Goal: Use online tool/utility: Utilize a website feature to perform a specific function

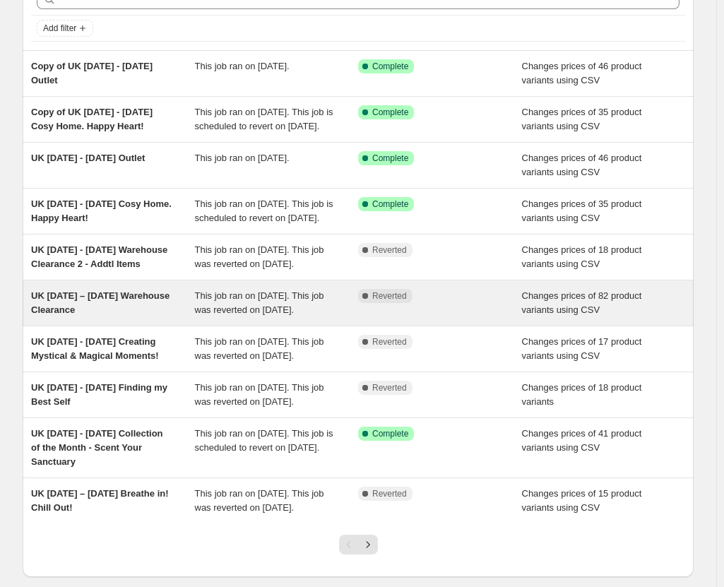
scroll to position [254, 0]
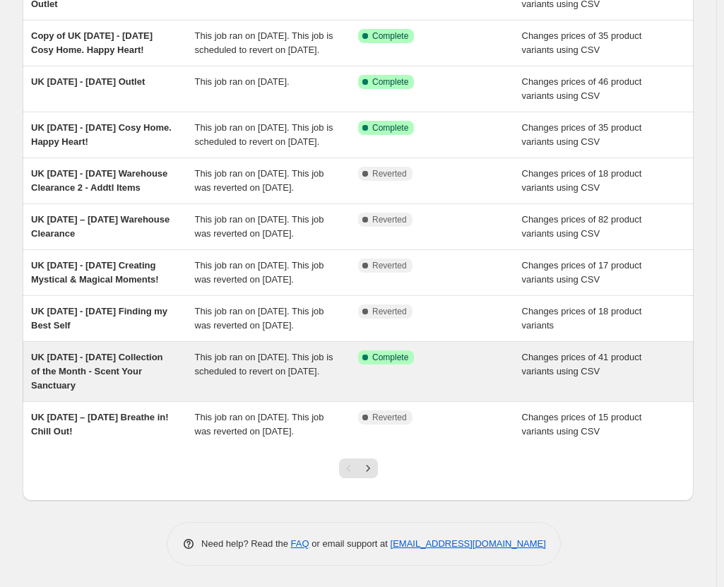
click at [118, 352] on span "UK [DATE] - [DATE] Collection of the Month - Scent Your Sanctuary" at bounding box center [97, 371] width 132 height 39
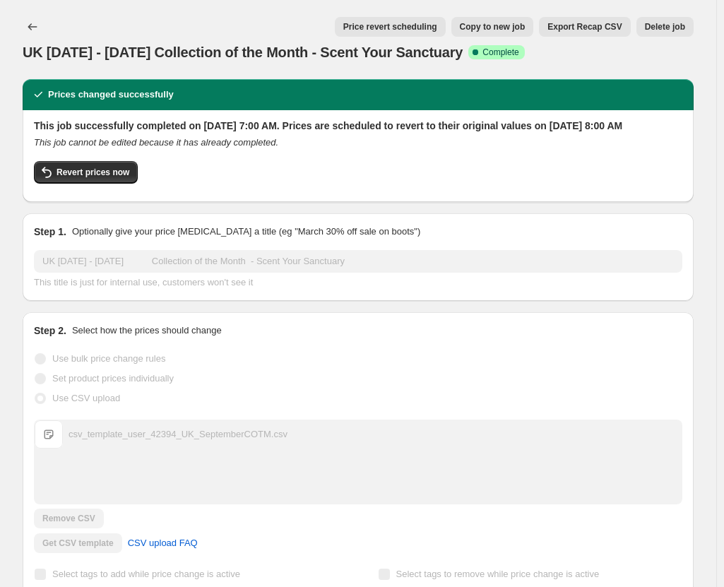
click at [408, 25] on span "Price revert scheduling" at bounding box center [391, 26] width 94 height 11
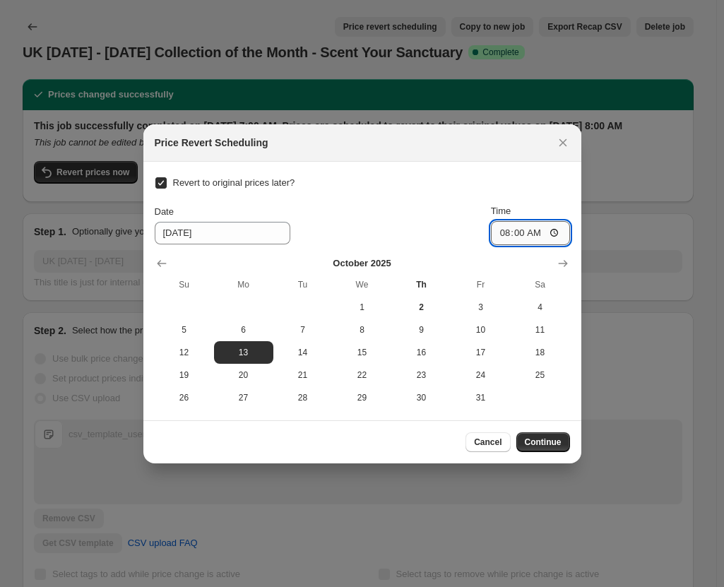
click at [506, 235] on input "08:00" at bounding box center [530, 233] width 79 height 24
type input "17:00"
click at [545, 440] on span "Continue" at bounding box center [543, 442] width 37 height 11
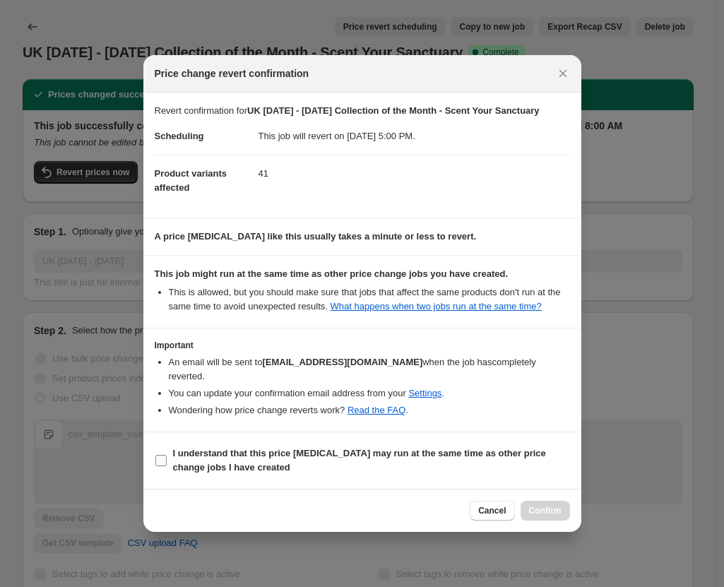
click at [164, 455] on input "I understand that this price change job may run at the same time as other price…" at bounding box center [160, 460] width 11 height 11
checkbox input "true"
click at [550, 505] on span "Confirm" at bounding box center [545, 510] width 33 height 11
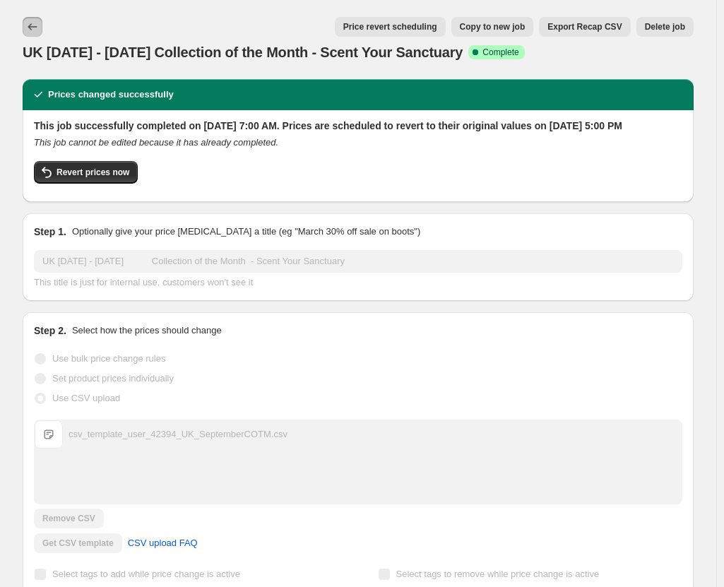
click at [42, 21] on button "Price change jobs" at bounding box center [33, 27] width 20 height 20
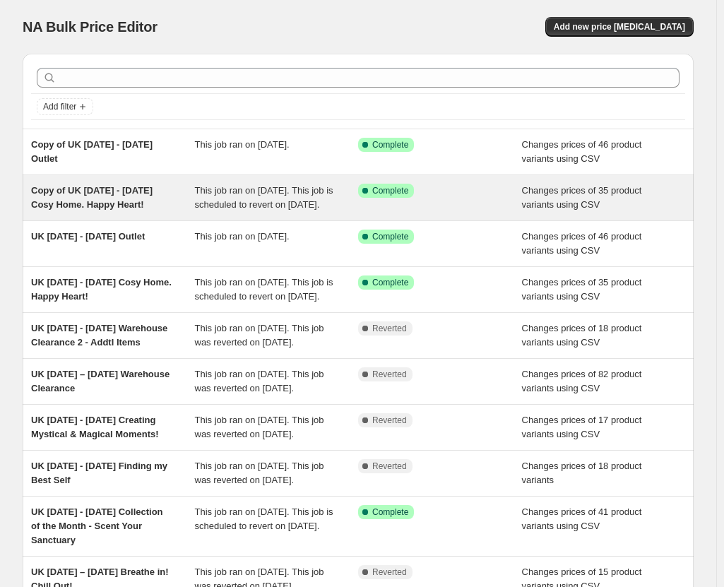
click at [107, 196] on span "Copy of UK [DATE] - [DATE] Cosy Home. Happy Heart!" at bounding box center [92, 197] width 122 height 25
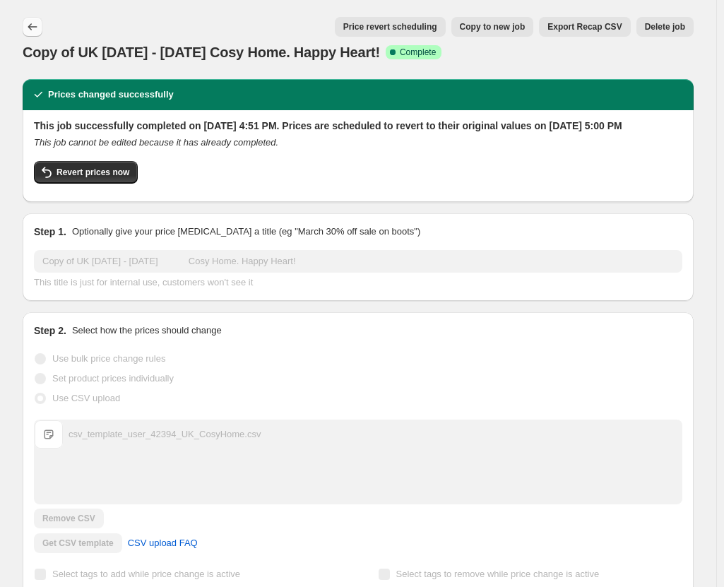
click at [37, 23] on icon "Price change jobs" at bounding box center [32, 27] width 14 height 14
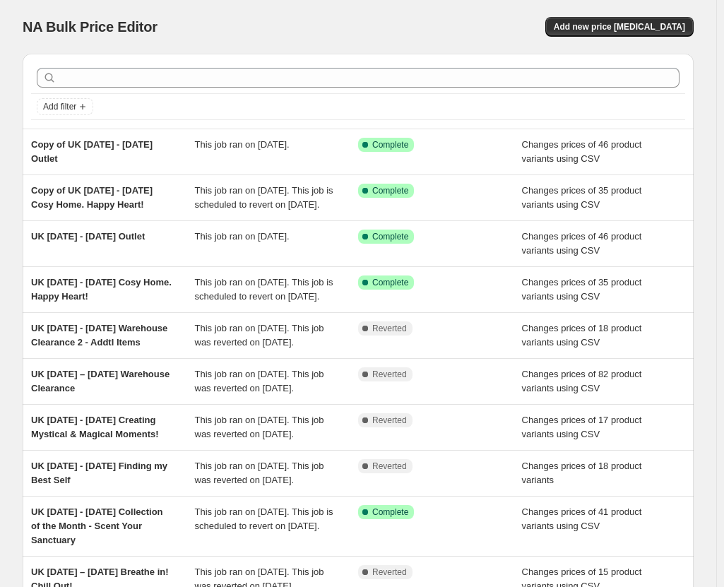
click at [268, 9] on div "NA Bulk Price Editor. This page is ready NA Bulk Price Editor Add new price cha…" at bounding box center [358, 27] width 671 height 54
